Goal: Task Accomplishment & Management: Manage account settings

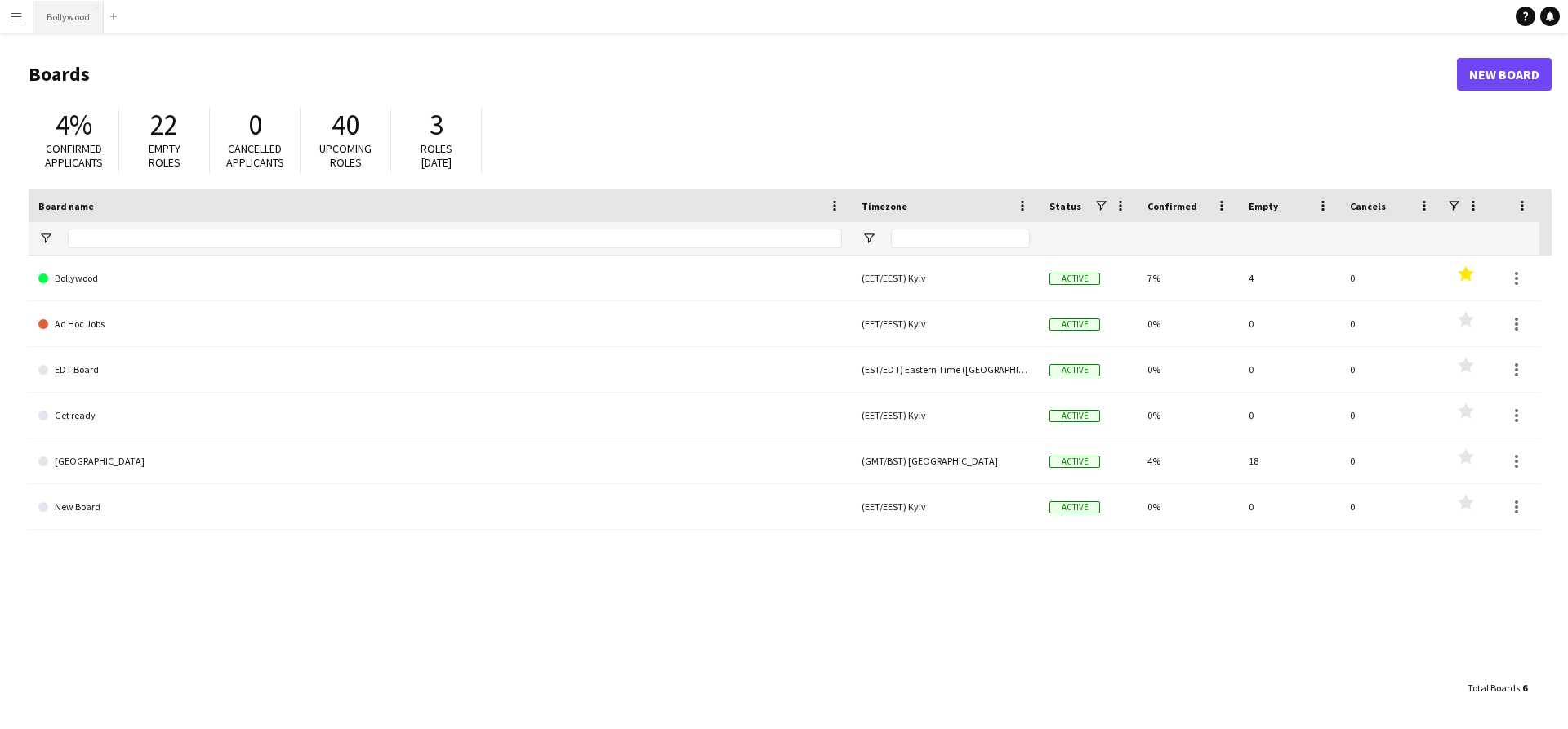
click at [63, 17] on button "Bollywood Close" at bounding box center [69, 16] width 70 height 32
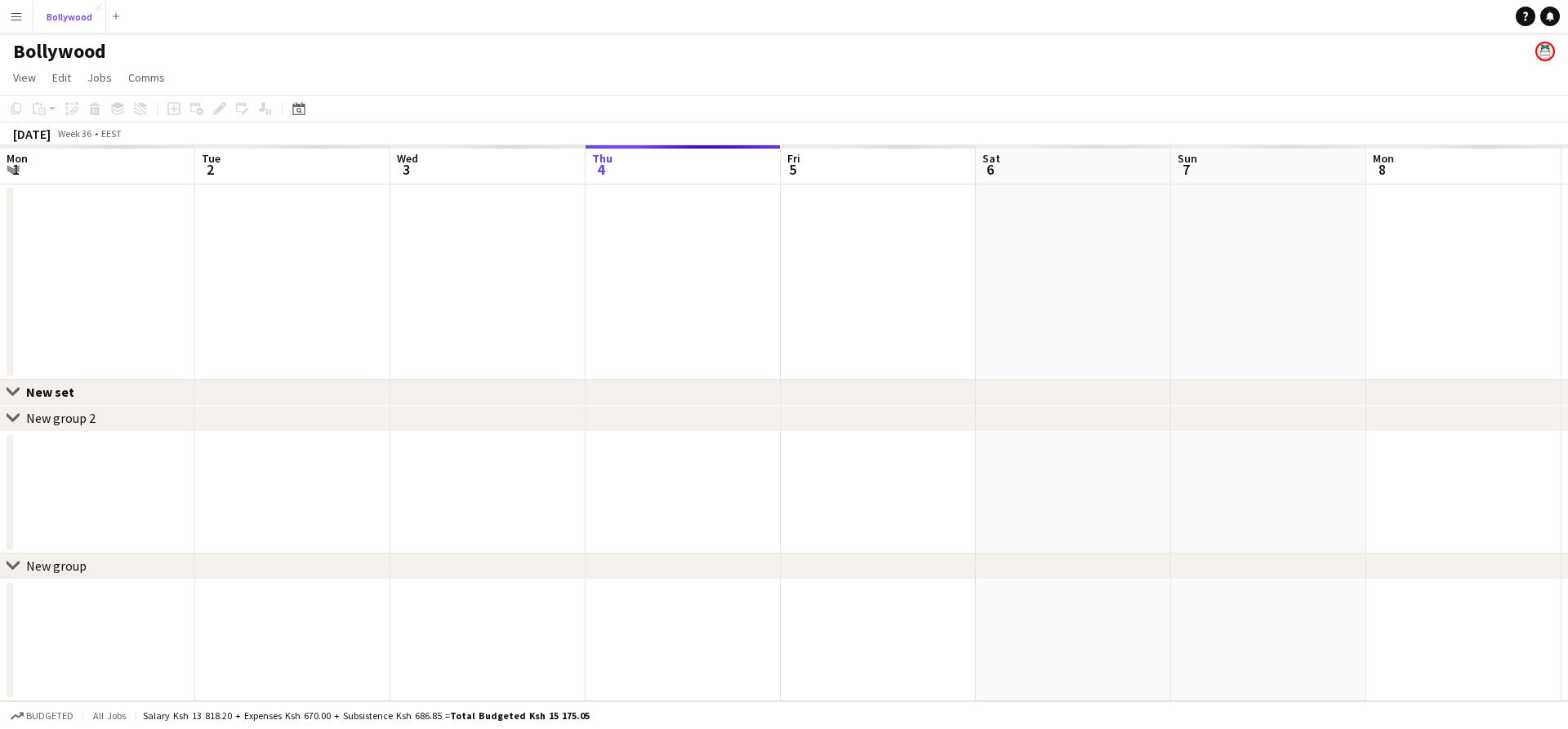
scroll to position [0, 391]
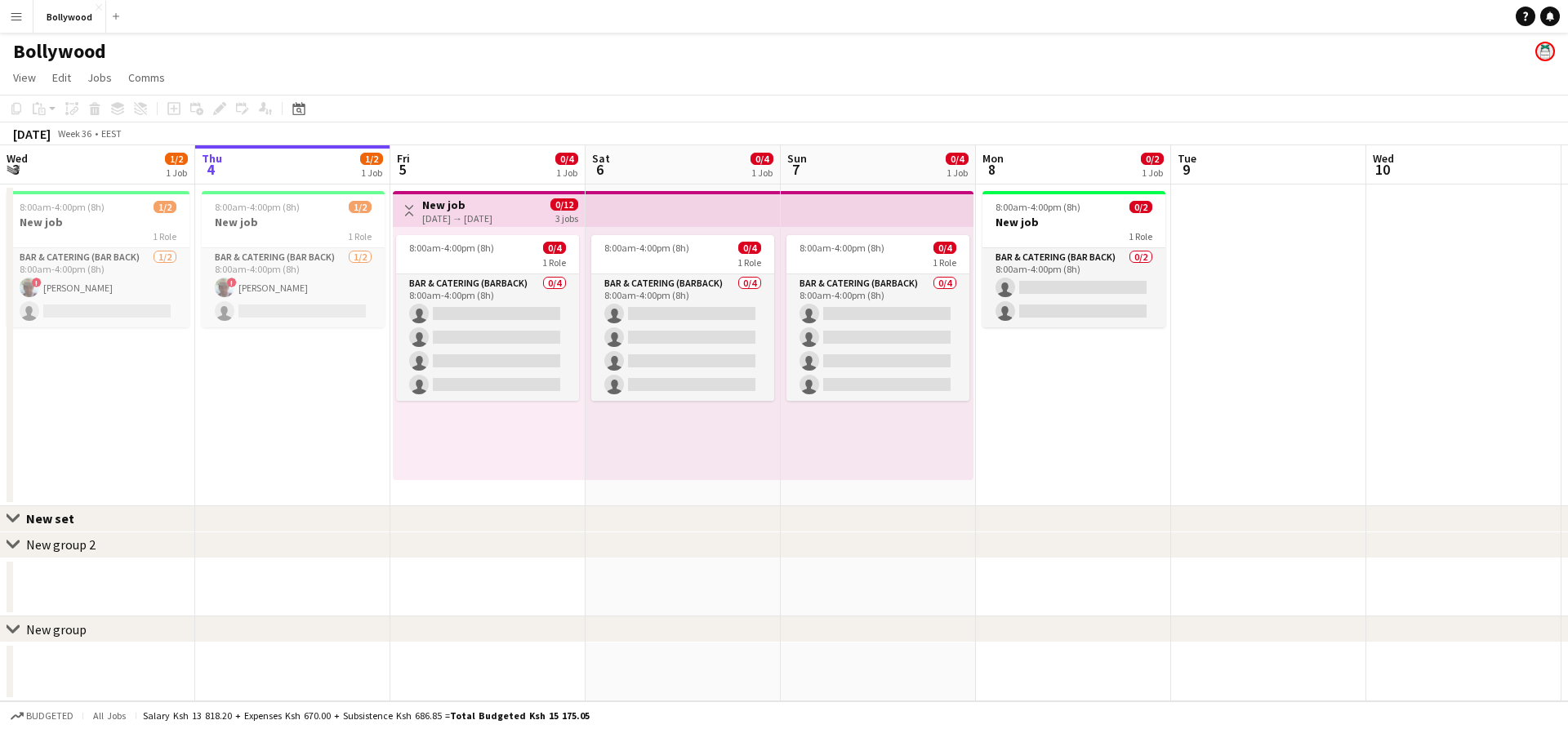
click at [23, 14] on button "Menu" at bounding box center [16, 16] width 33 height 33
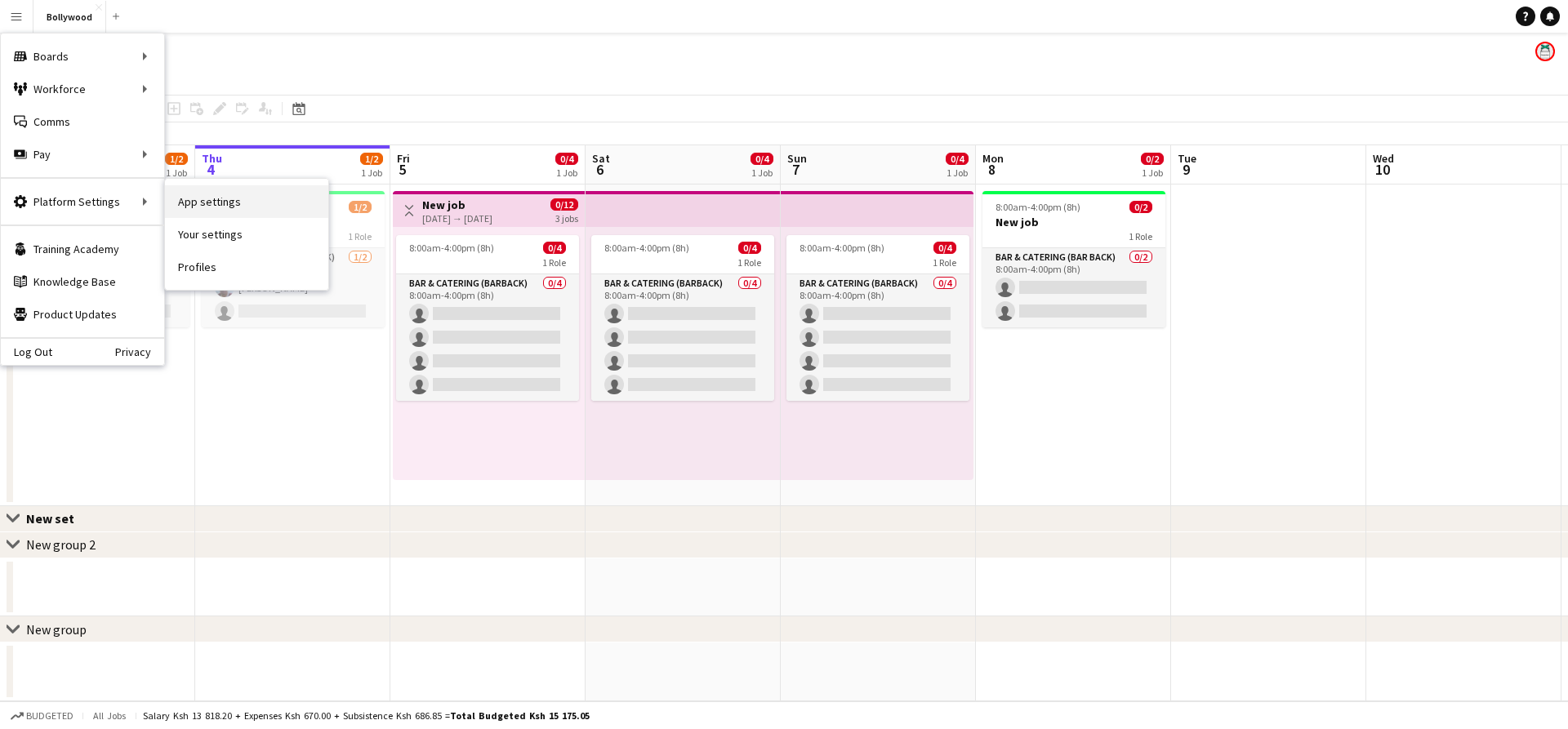
click at [192, 194] on link "App settings" at bounding box center [246, 202] width 164 height 33
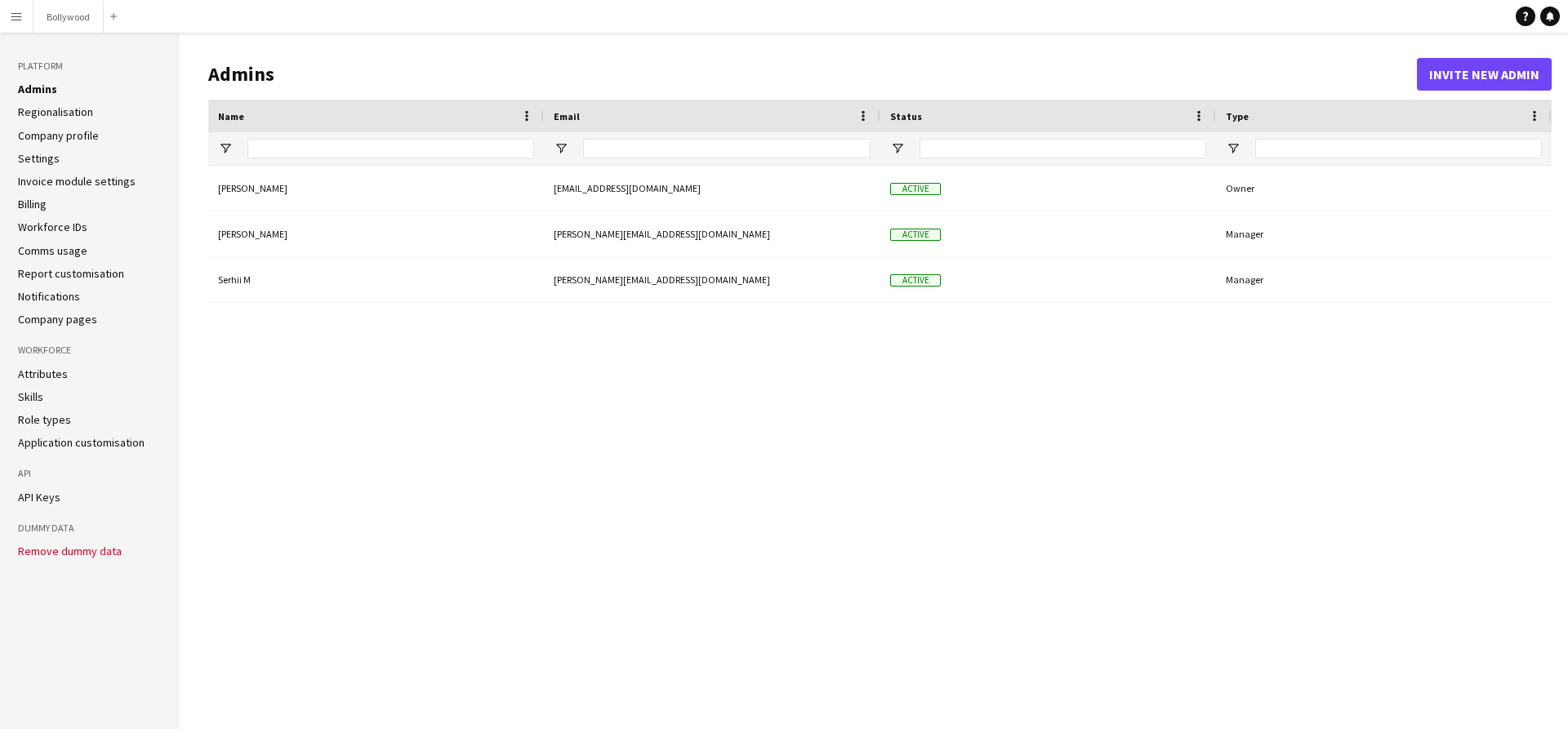
type input "**********"
click at [35, 491] on link "API Keys" at bounding box center [40, 497] width 43 height 15
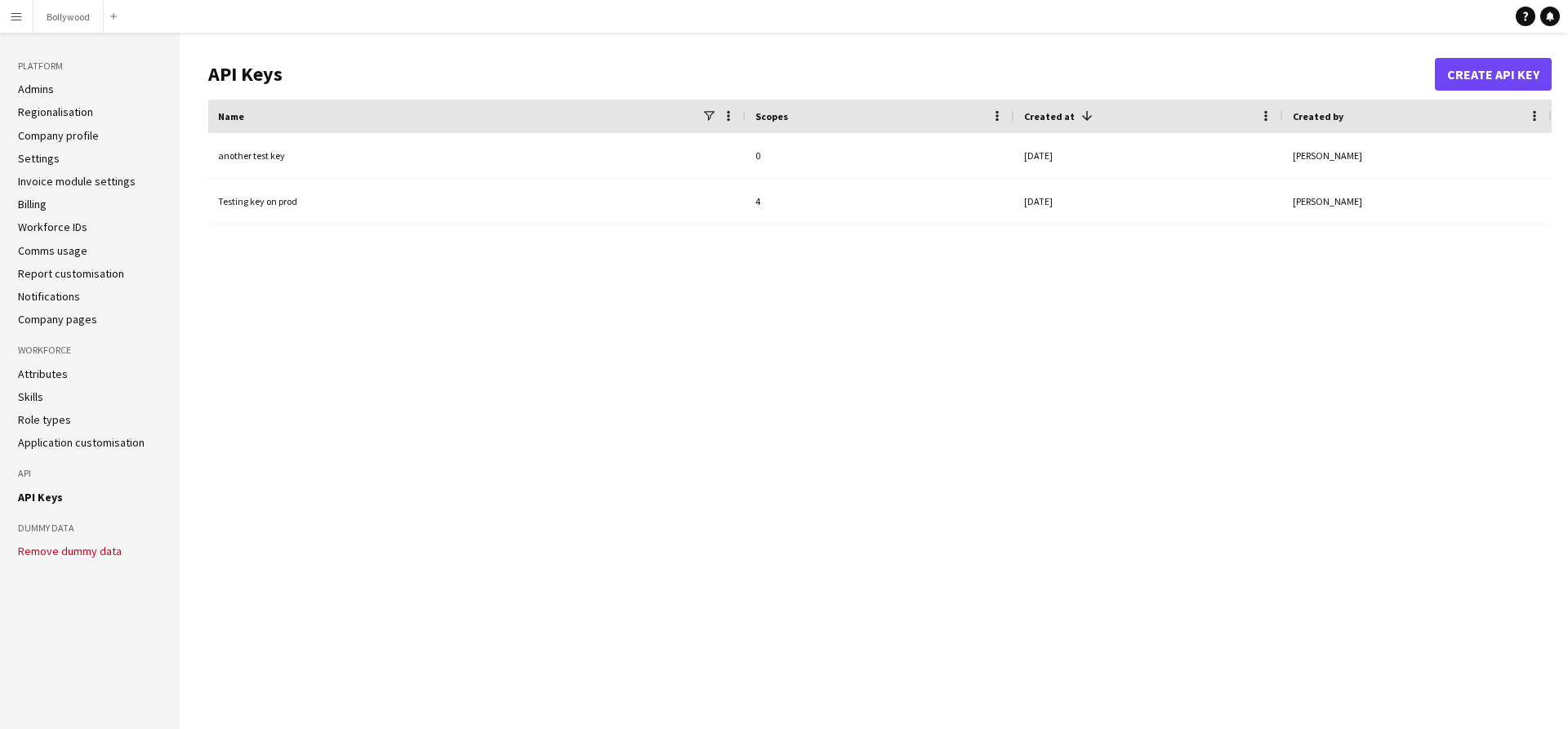
click at [52, 111] on link "Regionalisation" at bounding box center [56, 111] width 76 height 15
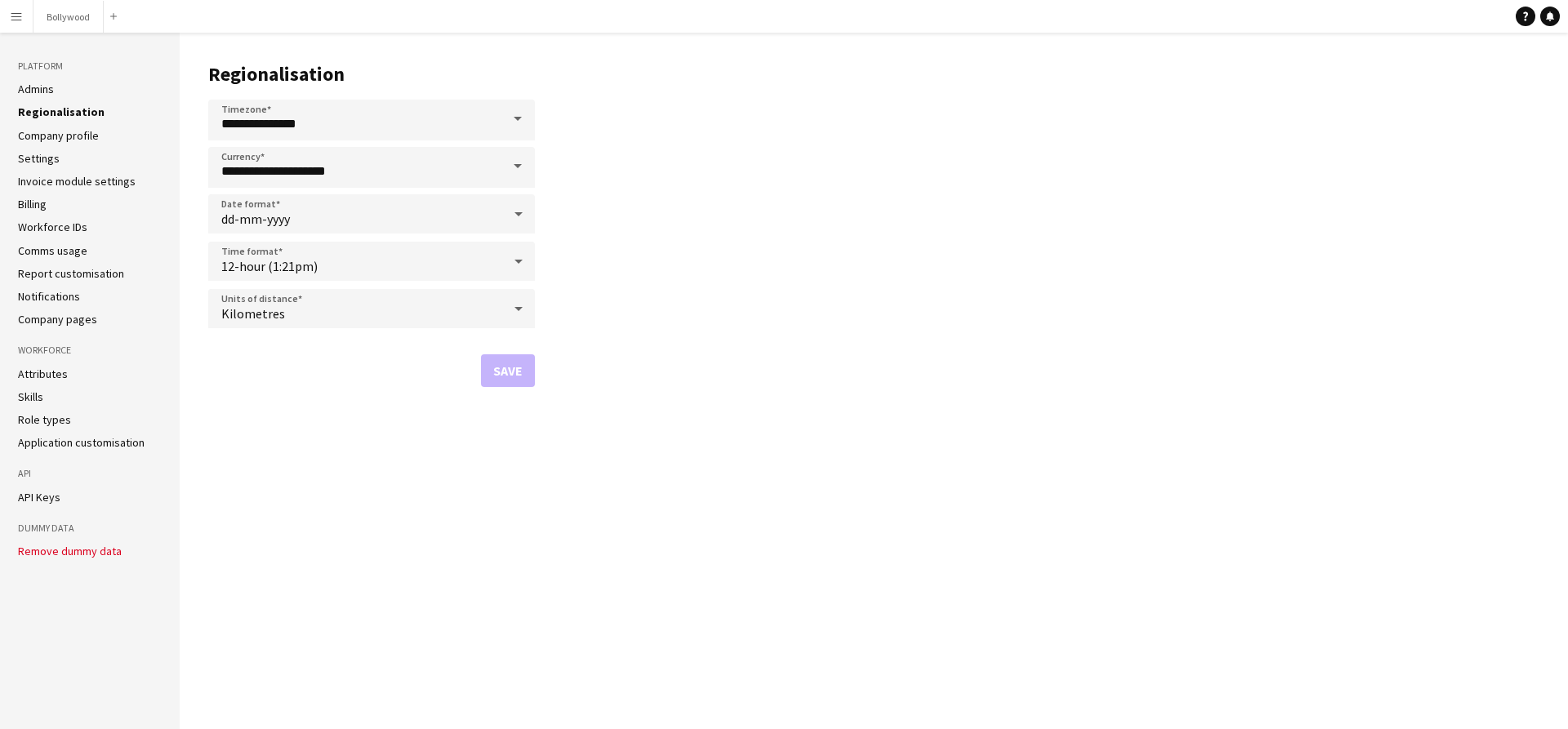
click at [47, 135] on link "Company profile" at bounding box center [58, 135] width 80 height 15
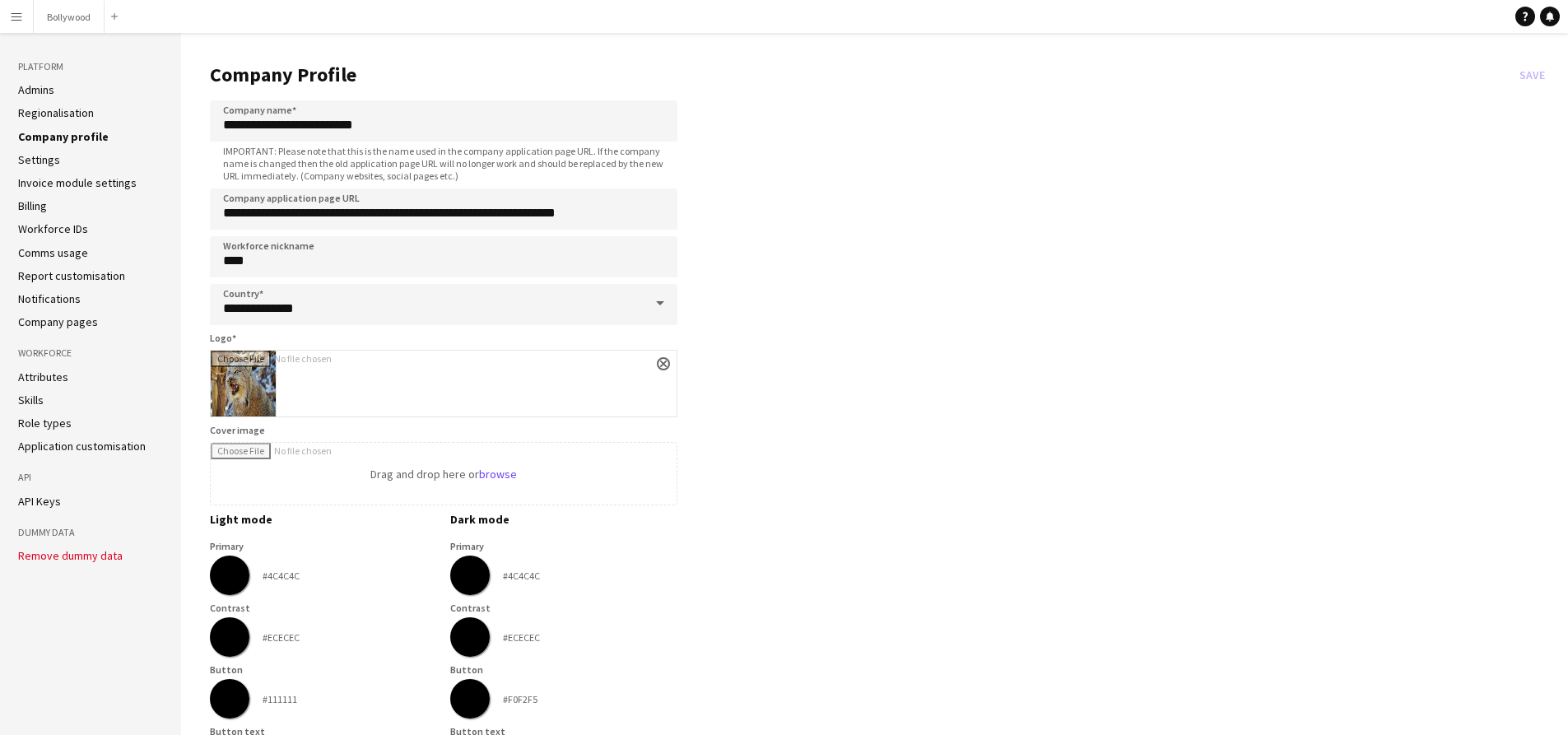
click at [45, 157] on link "Settings" at bounding box center [39, 159] width 42 height 15
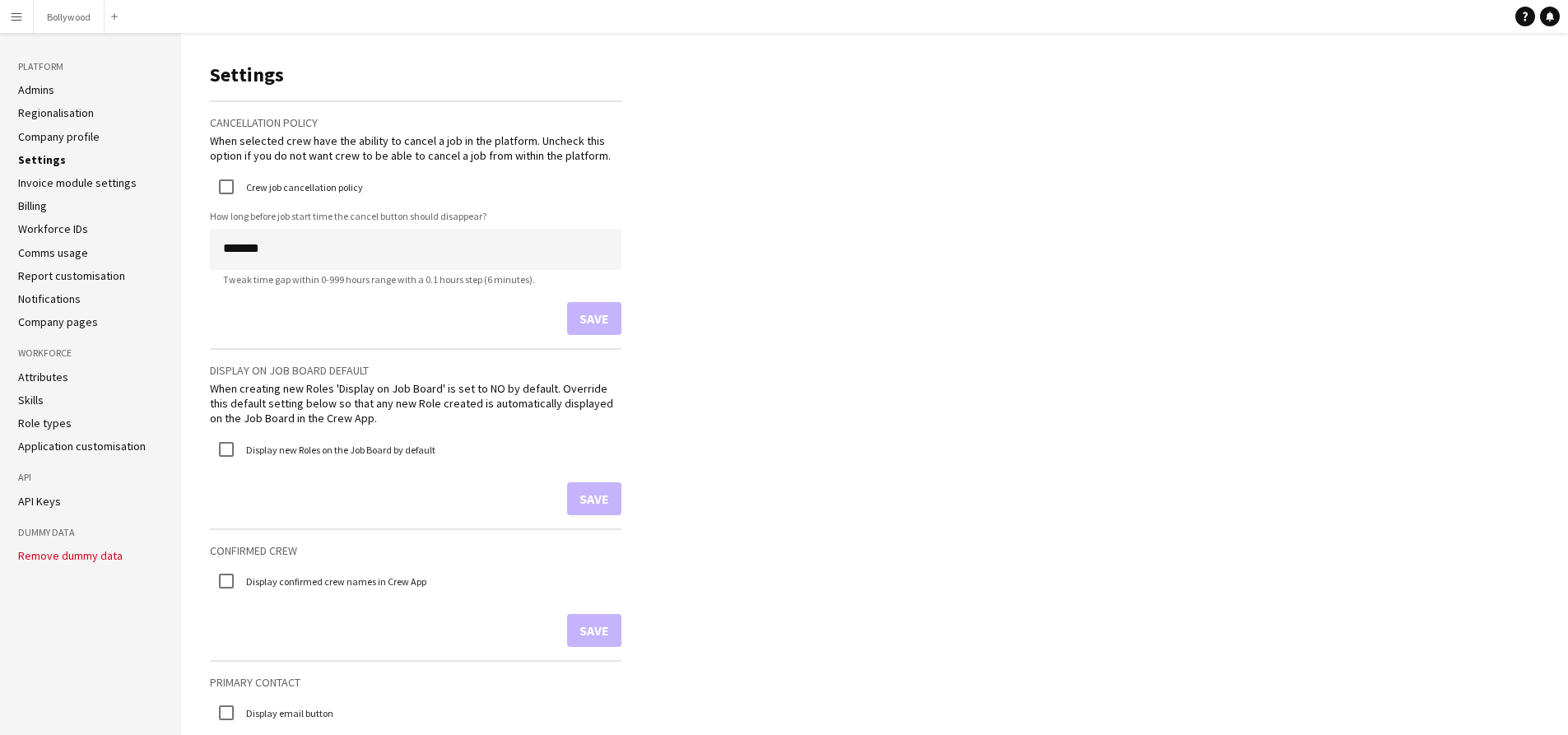
click at [48, 180] on link "Invoice module settings" at bounding box center [77, 182] width 118 height 15
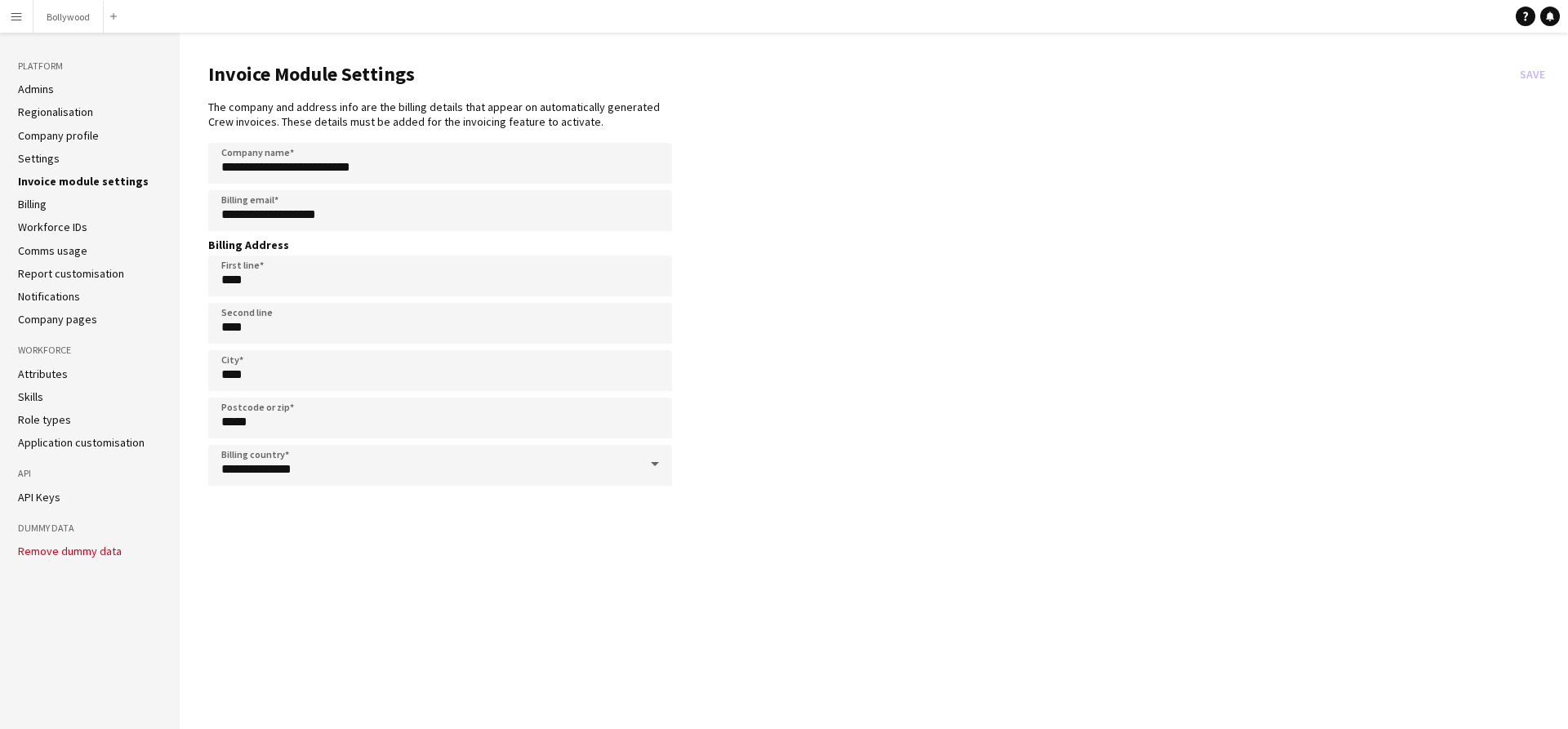
click at [15, 18] on app-icon "Menu" at bounding box center [16, 16] width 13 height 13
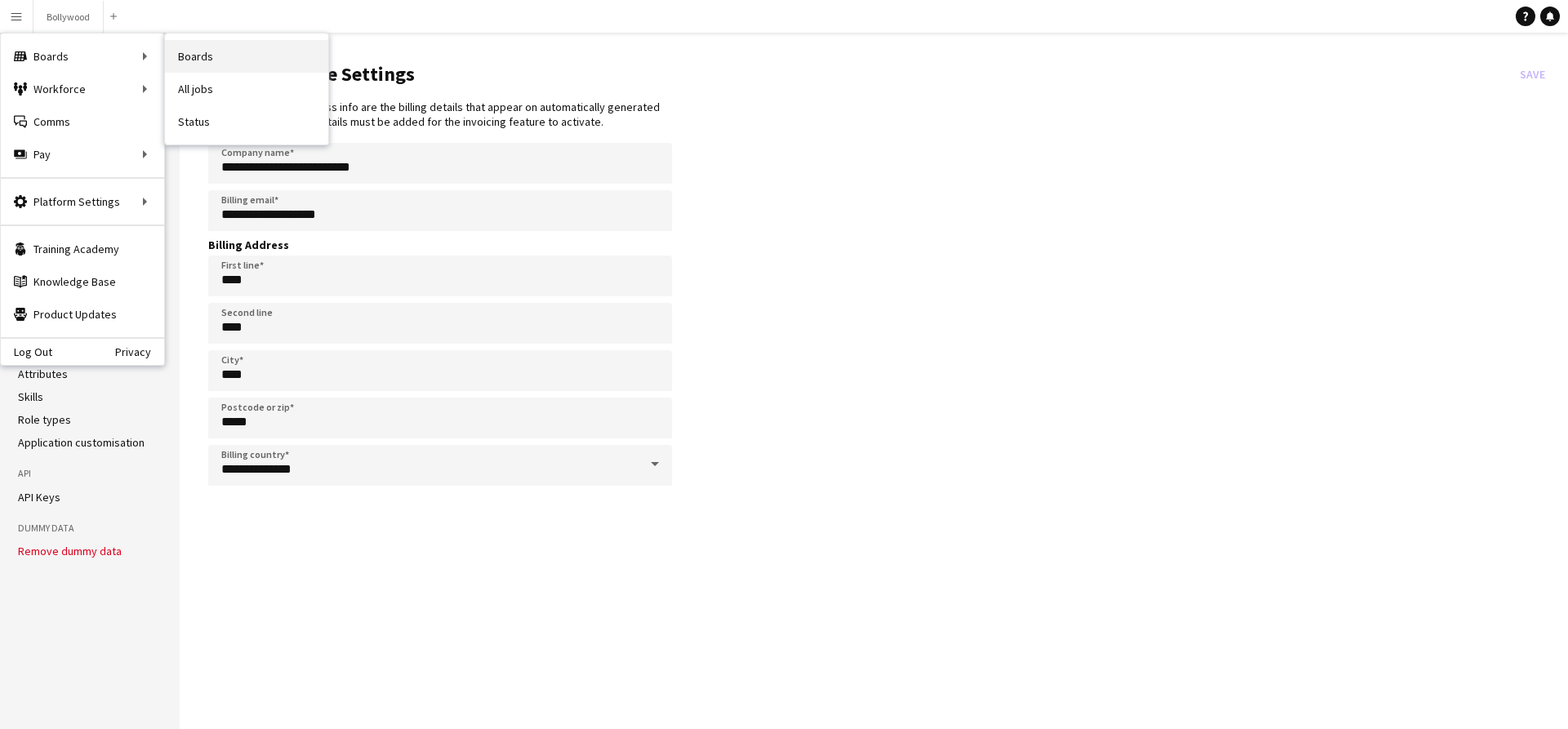
click at [214, 62] on link "Boards" at bounding box center [246, 56] width 164 height 33
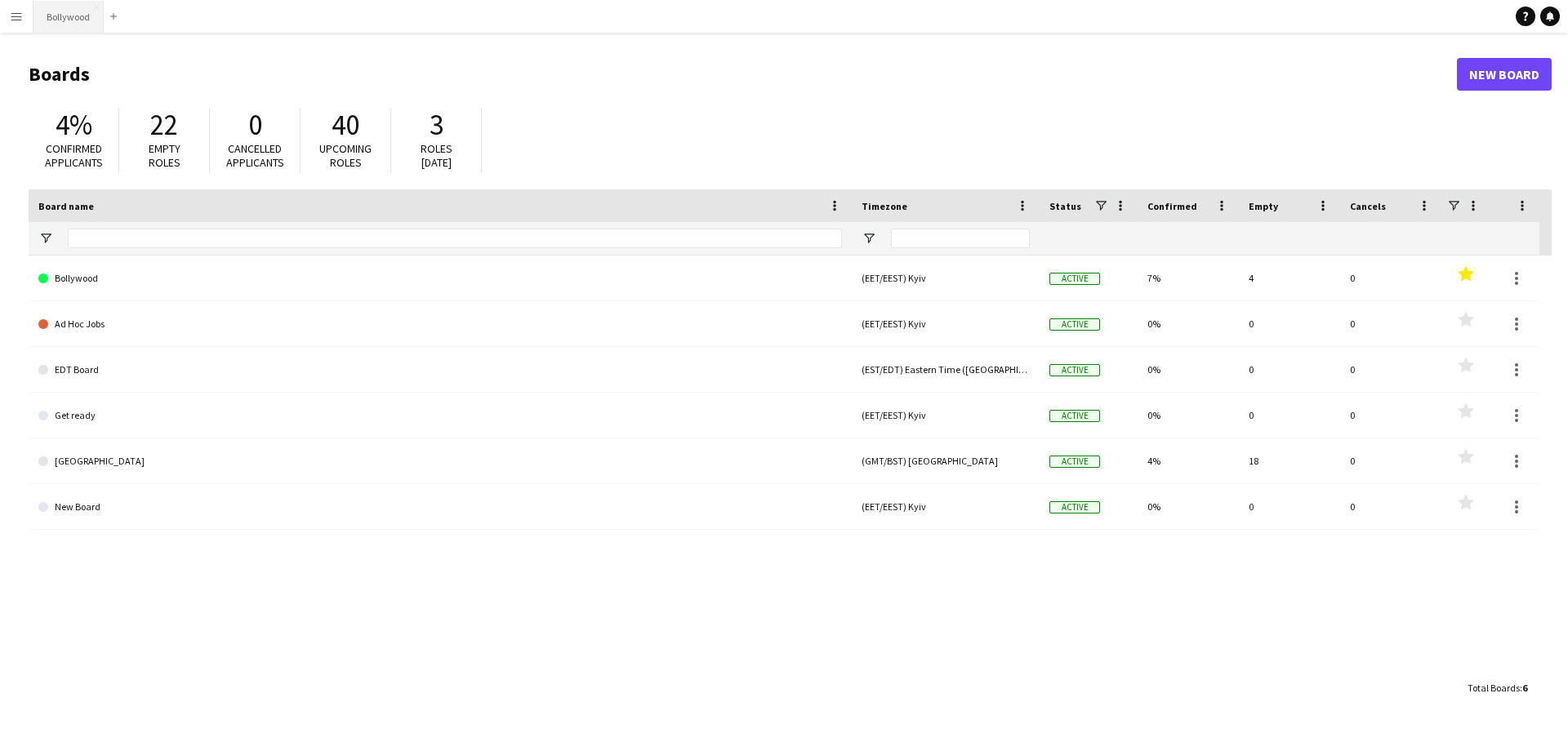
click at [47, 16] on button "Bollywood Close" at bounding box center [69, 16] width 70 height 32
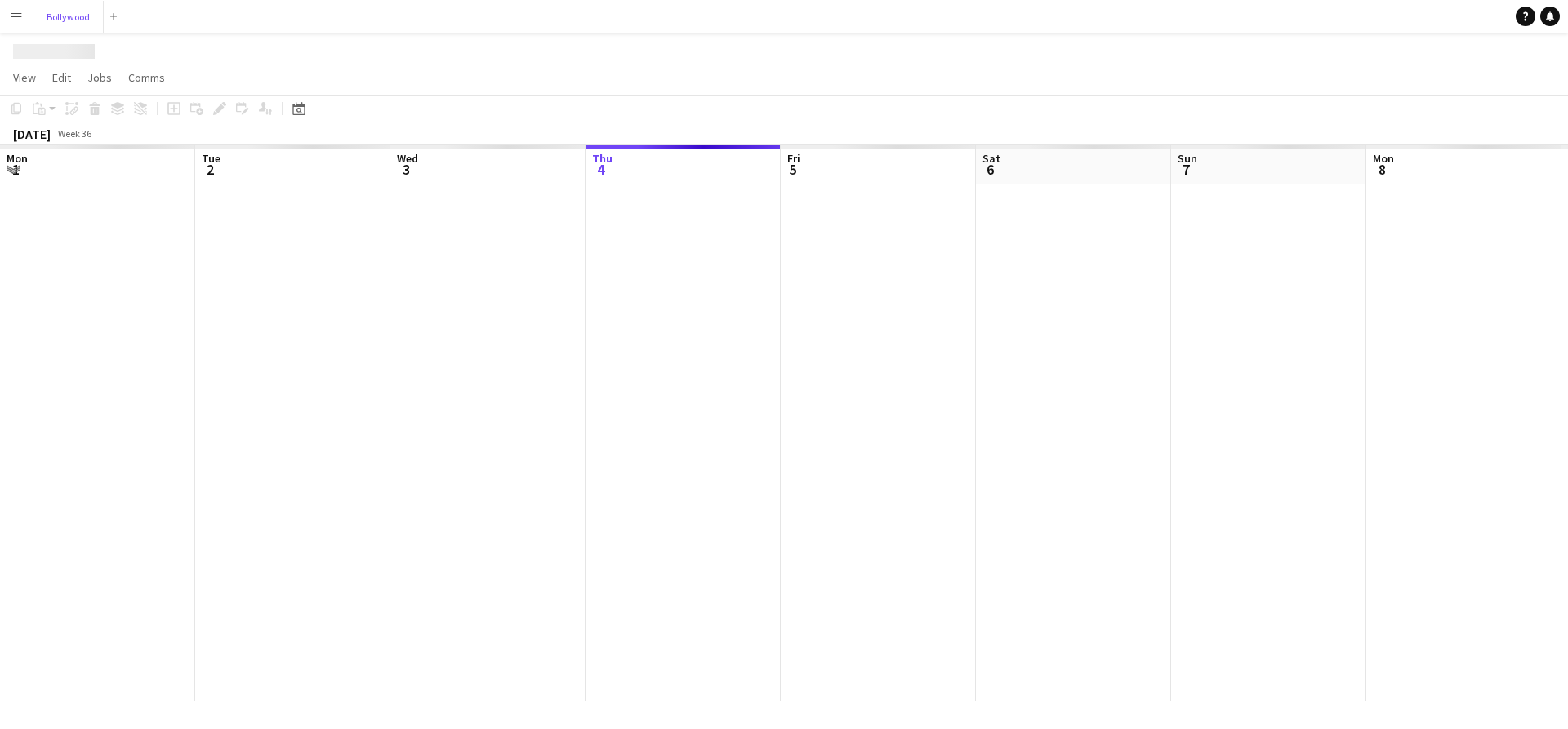
scroll to position [0, 391]
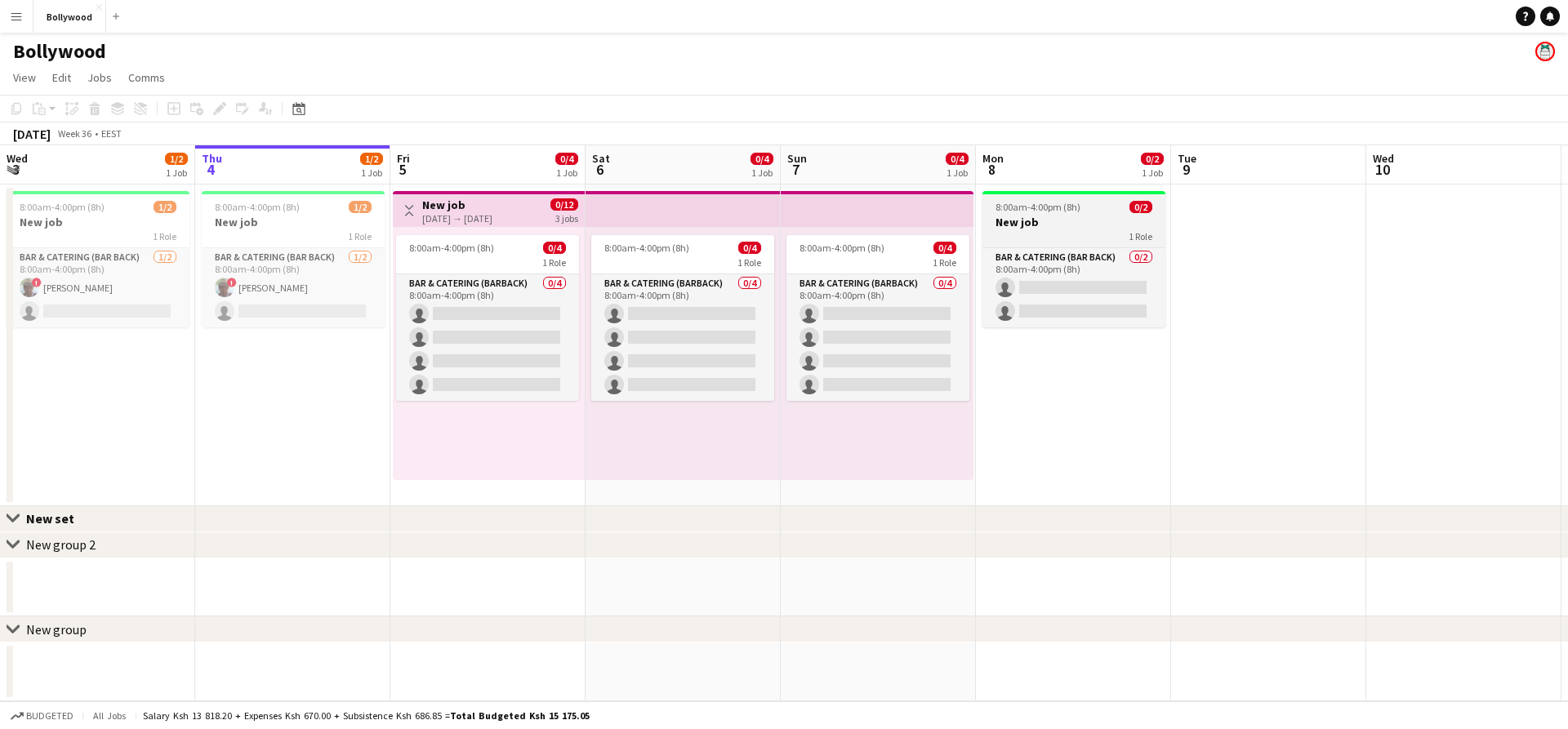
click at [994, 220] on h3 "New job" at bounding box center [1074, 222] width 183 height 15
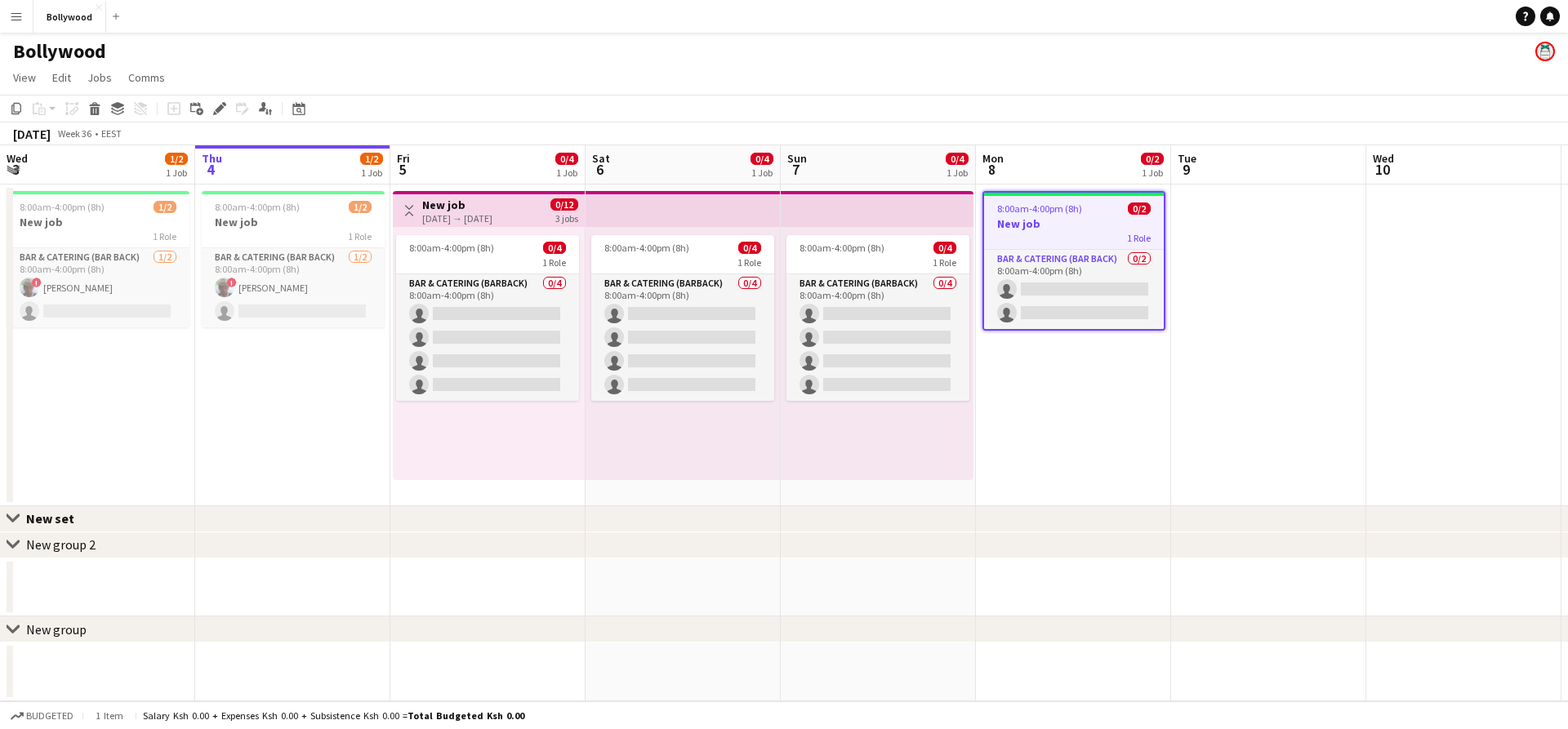
click at [1208, 243] on app-date-cell at bounding box center [1268, 345] width 195 height 322
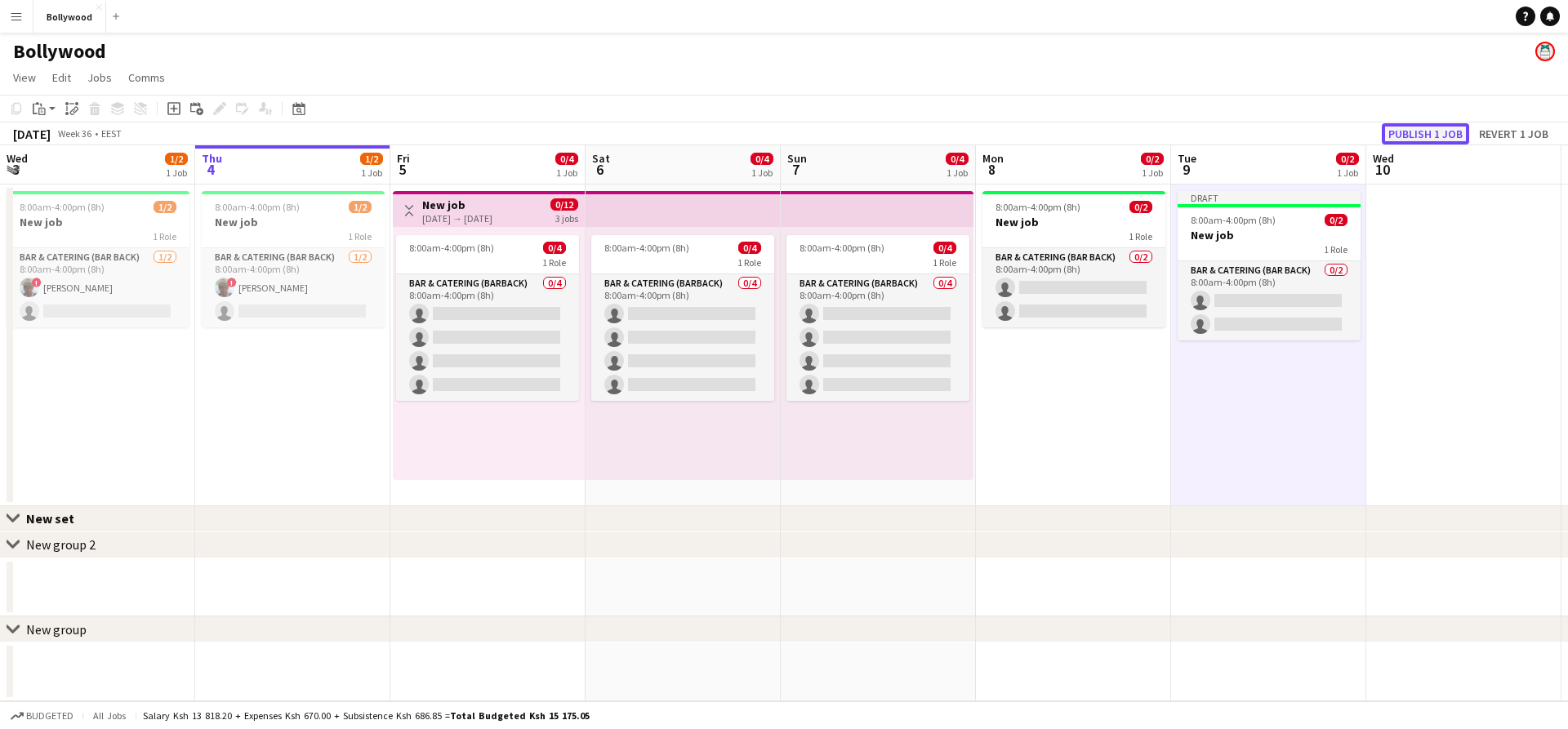
click at [1456, 132] on button "Publish 1 job" at bounding box center [1426, 134] width 87 height 21
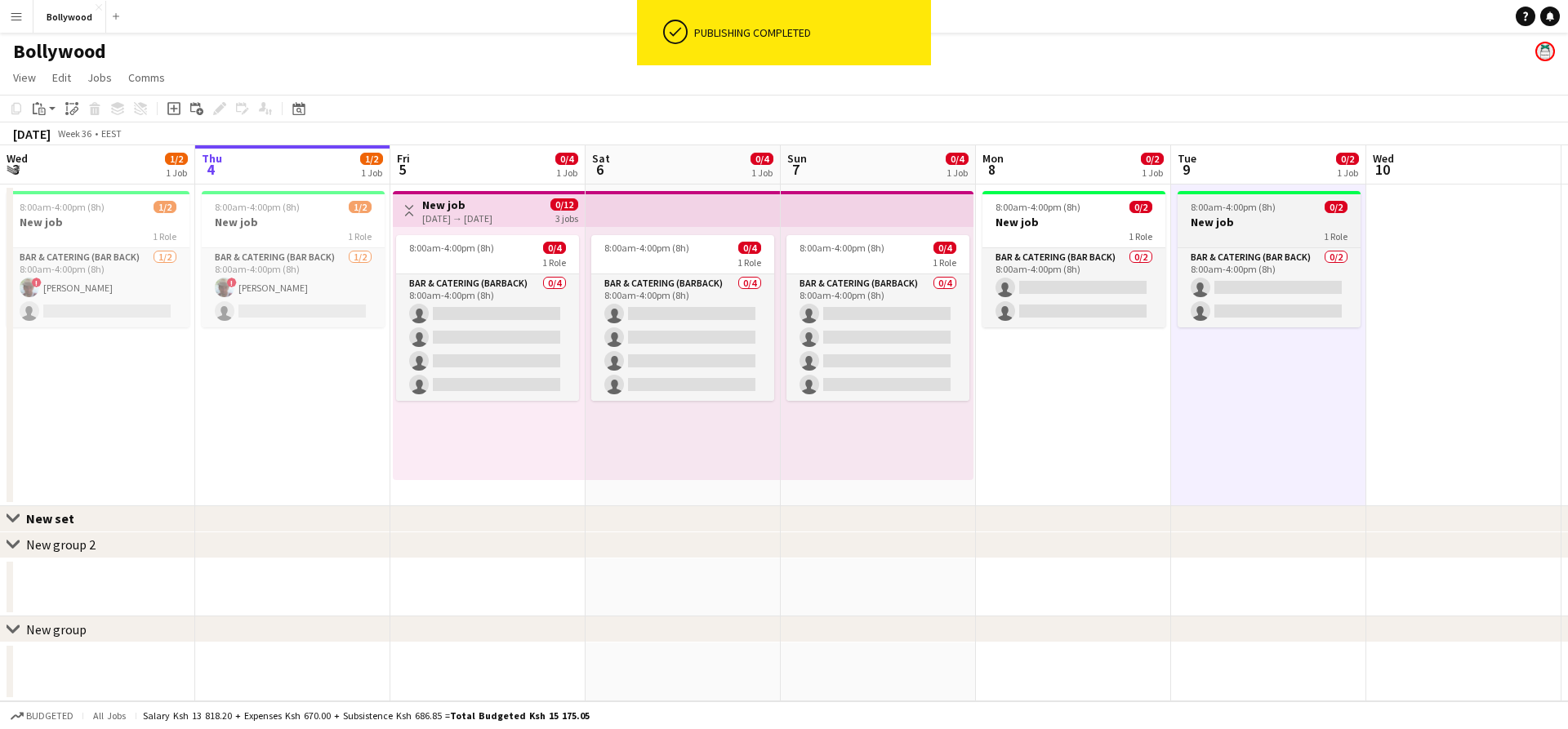
click at [1330, 210] on span "0/2" at bounding box center [1336, 206] width 23 height 13
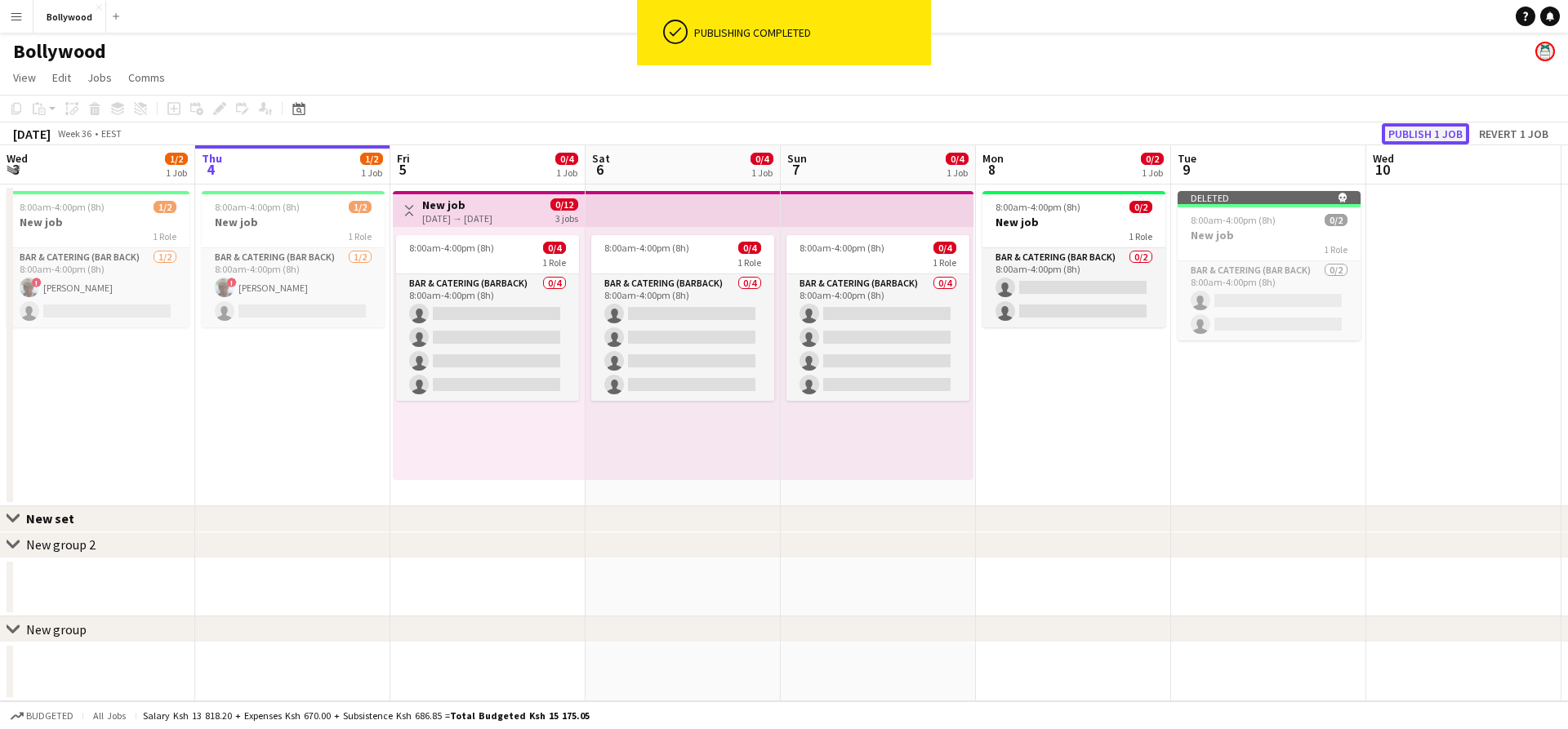
click at [1388, 143] on button "Publish 1 job" at bounding box center [1426, 134] width 87 height 21
